Goal: Information Seeking & Learning: Learn about a topic

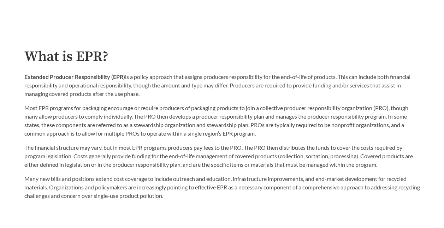
scroll to position [354, 0]
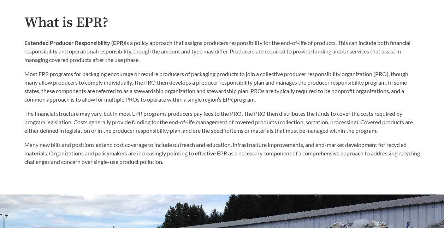
drag, startPoint x: 126, startPoint y: 44, endPoint x: 184, endPoint y: 62, distance: 61.0
click at [184, 62] on p "Extended Producer Responsibility (EPR) is a policy approach that assigns produc…" at bounding box center [222, 51] width 396 height 25
drag, startPoint x: 184, startPoint y: 62, endPoint x: 145, endPoint y: 47, distance: 41.8
copy p "is a policy approach that assigns producers responsibility for the end-of-life …"
click at [86, 89] on p "Most EPR programs for packaging encourage or require producers of packaging pro…" at bounding box center [222, 87] width 396 height 34
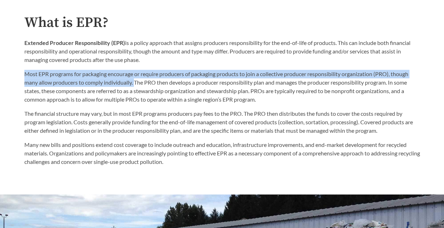
drag, startPoint x: 25, startPoint y: 74, endPoint x: 136, endPoint y: 83, distance: 111.3
click at [136, 83] on p "Most EPR programs for packaging encourage or require producers of packaging pro…" at bounding box center [222, 87] width 396 height 34
drag, startPoint x: 136, startPoint y: 83, endPoint x: 112, endPoint y: 76, distance: 24.2
copy p "Most EPR programs for packaging encourage or require producers of packaging pro…"
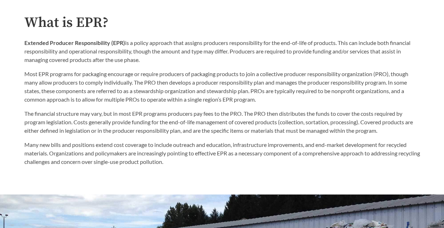
click at [186, 81] on p "Most EPR programs for packaging encourage or require producers of packaging pro…" at bounding box center [222, 87] width 396 height 34
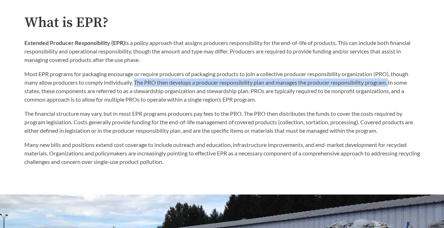
drag, startPoint x: 136, startPoint y: 83, endPoint x: 392, endPoint y: 84, distance: 256.0
click at [392, 84] on p "Most EPR programs for packaging encourage or require producers of packaging pro…" at bounding box center [222, 87] width 396 height 34
drag, startPoint x: 392, startPoint y: 84, endPoint x: 350, endPoint y: 83, distance: 41.4
copy p "The PRO then develops a producer responsibility plan and manages the producer r…"
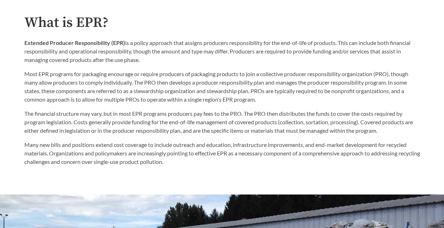
click at [129, 93] on p "Most EPR programs for packaging encourage or require producers of packaging pro…" at bounding box center [222, 87] width 396 height 34
click at [393, 82] on p "Most EPR programs for packaging encourage or require producers of packaging pro…" at bounding box center [222, 87] width 396 height 34
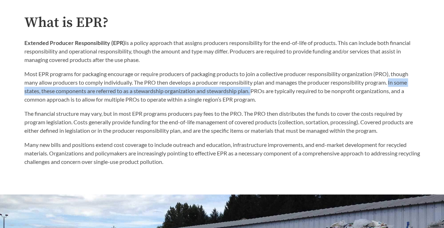
drag, startPoint x: 393, startPoint y: 82, endPoint x: 252, endPoint y: 90, distance: 140.6
click at [252, 90] on p "Most EPR programs for packaging encourage or require producers of packaging pro…" at bounding box center [222, 87] width 396 height 34
copy p "In some states, these components are referred to as a stewardship organization …"
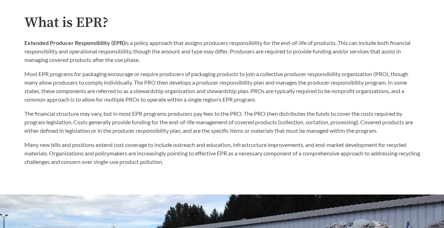
click at [161, 106] on div "The financial structure may vary, but in most EPR programs producers pay fees t…" at bounding box center [222, 135] width 396 height 62
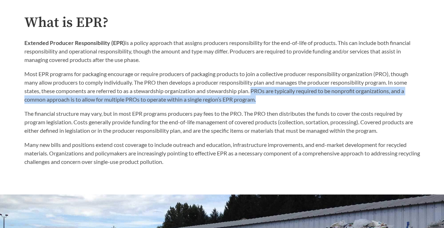
drag, startPoint x: 254, startPoint y: 91, endPoint x: 274, endPoint y: 101, distance: 22.3
click at [274, 101] on p "Most EPR programs for packaging encourage or require producers of packaging pro…" at bounding box center [222, 87] width 396 height 34
drag, startPoint x: 274, startPoint y: 101, endPoint x: 269, endPoint y: 92, distance: 10.3
copy p "PROs are typically required to be nonprofit organizations, and a common approac…"
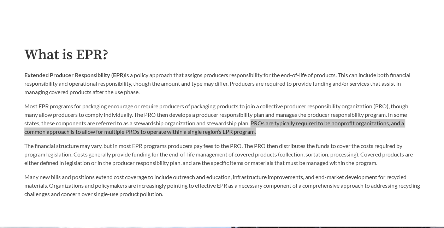
scroll to position [318, 0]
